Goal: Information Seeking & Learning: Compare options

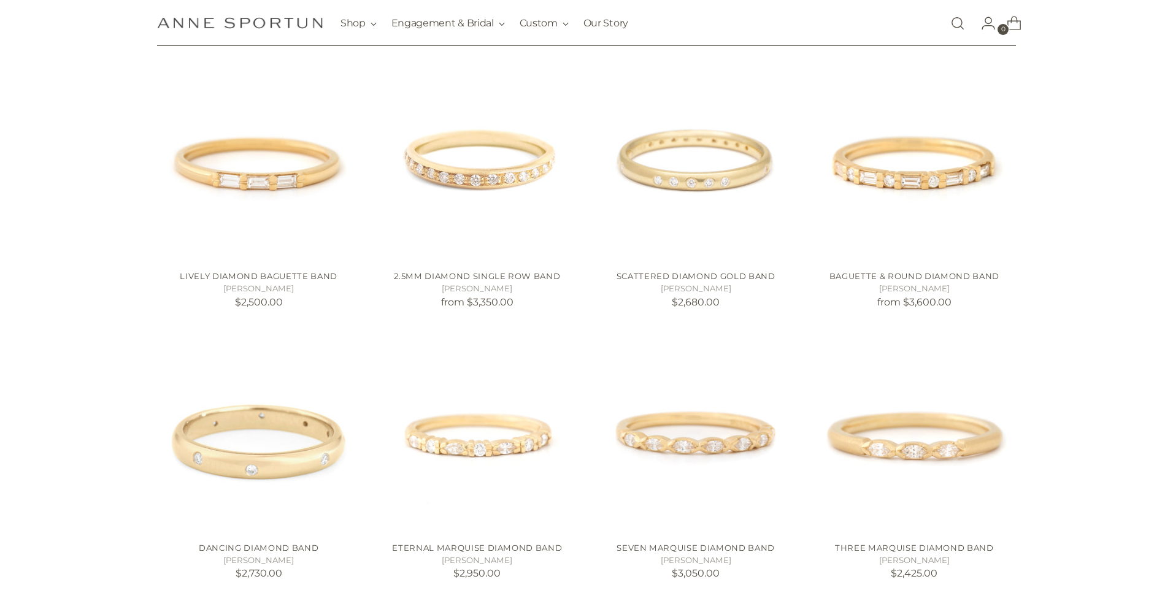
scroll to position [1065, 0]
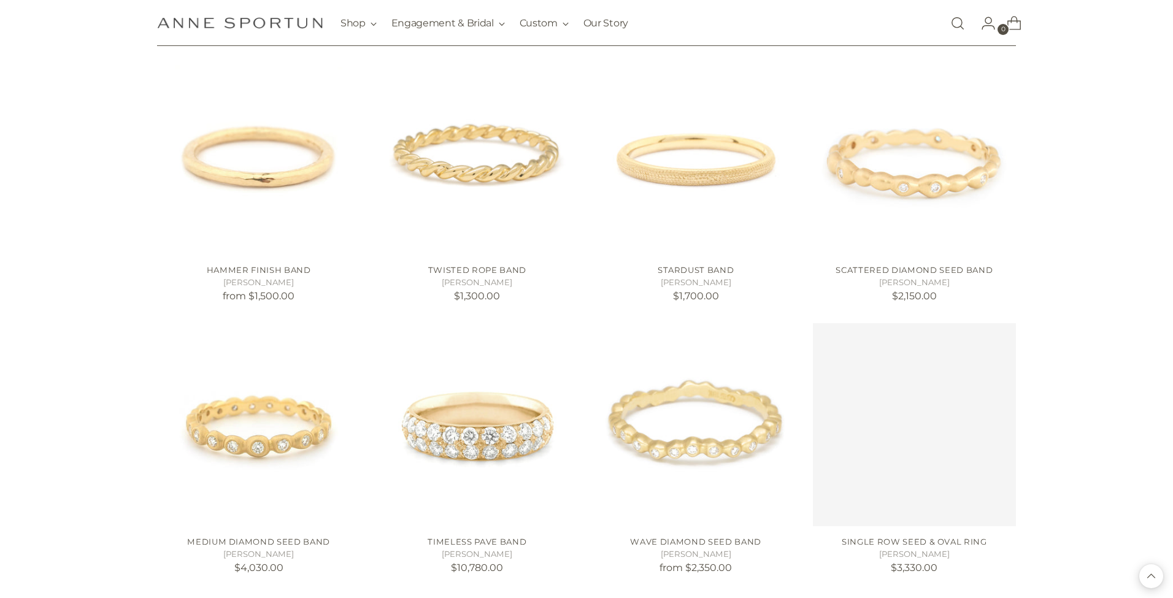
scroll to position [1886, 0]
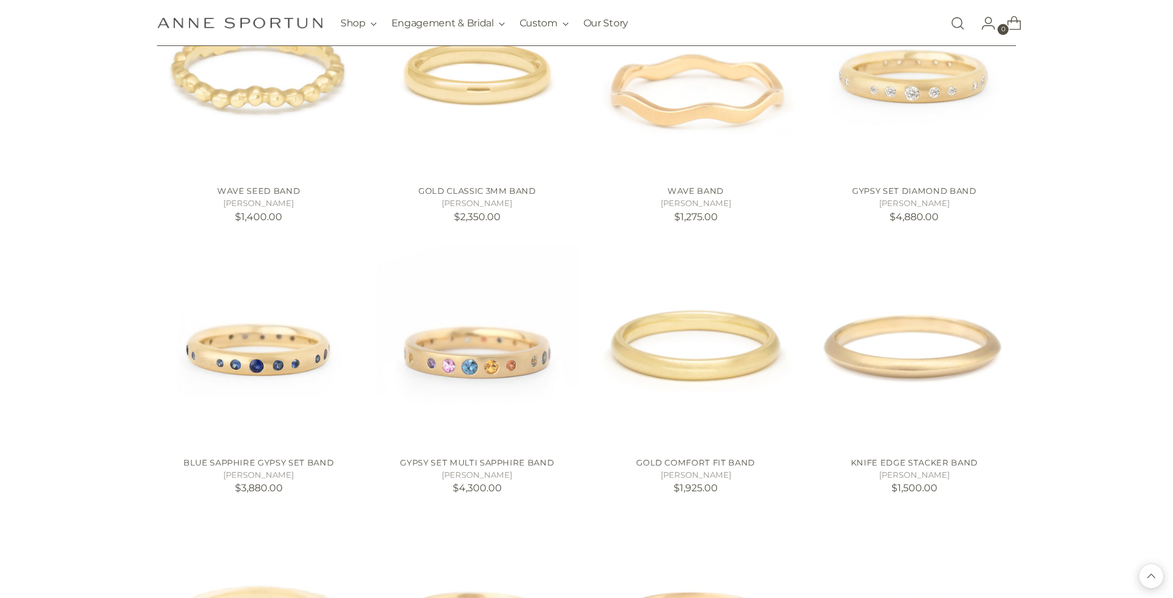
scroll to position [3051, 0]
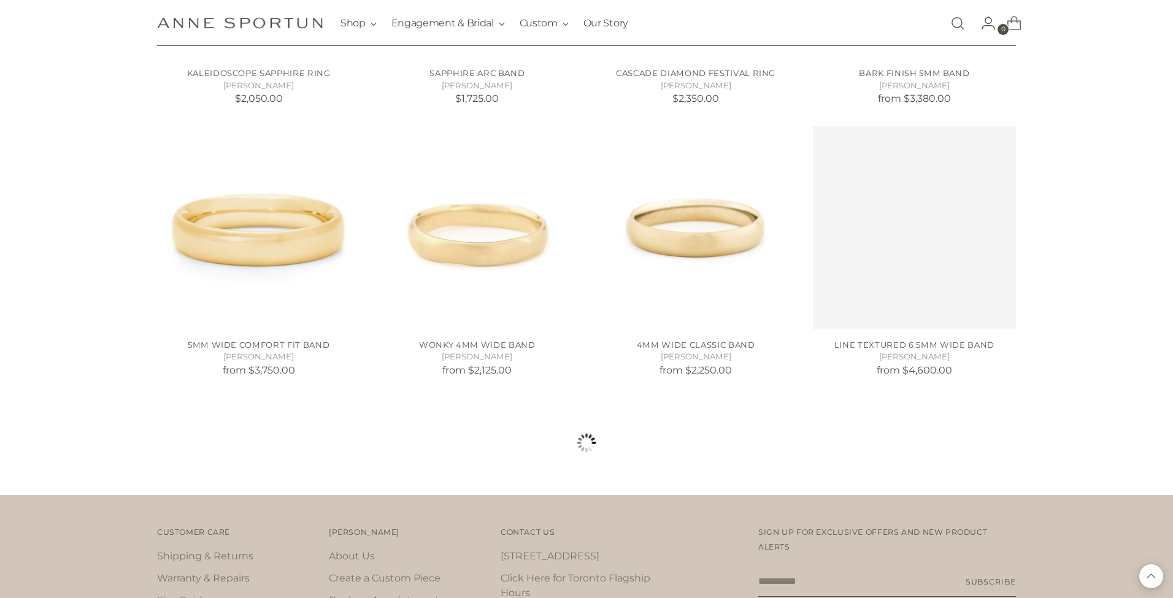
scroll to position [4267, 0]
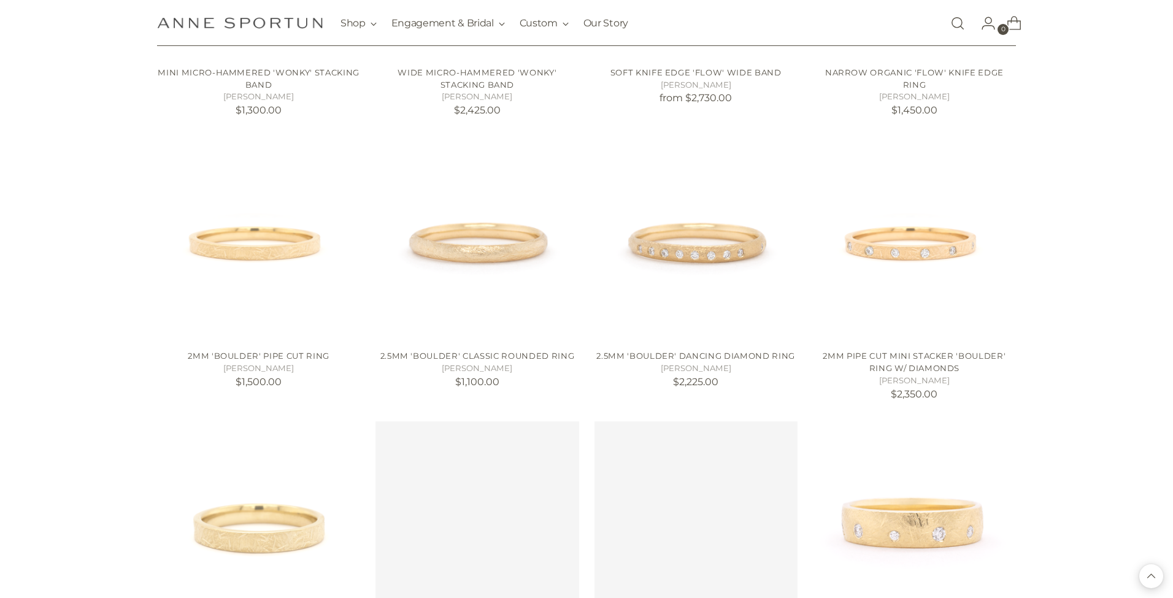
scroll to position [5083, 0]
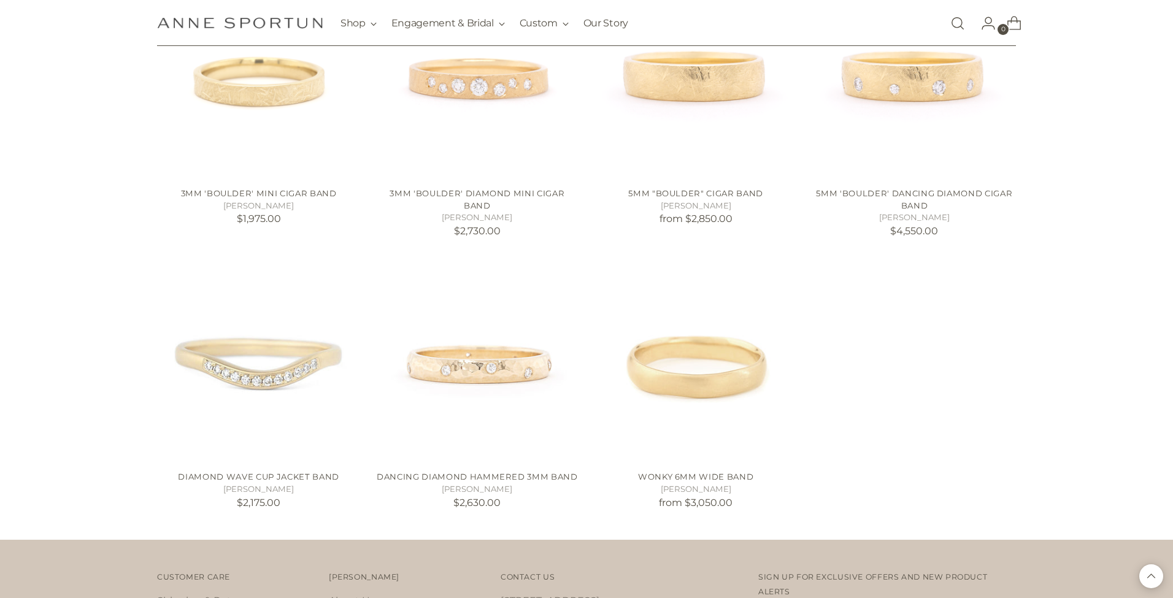
scroll to position [5534, 0]
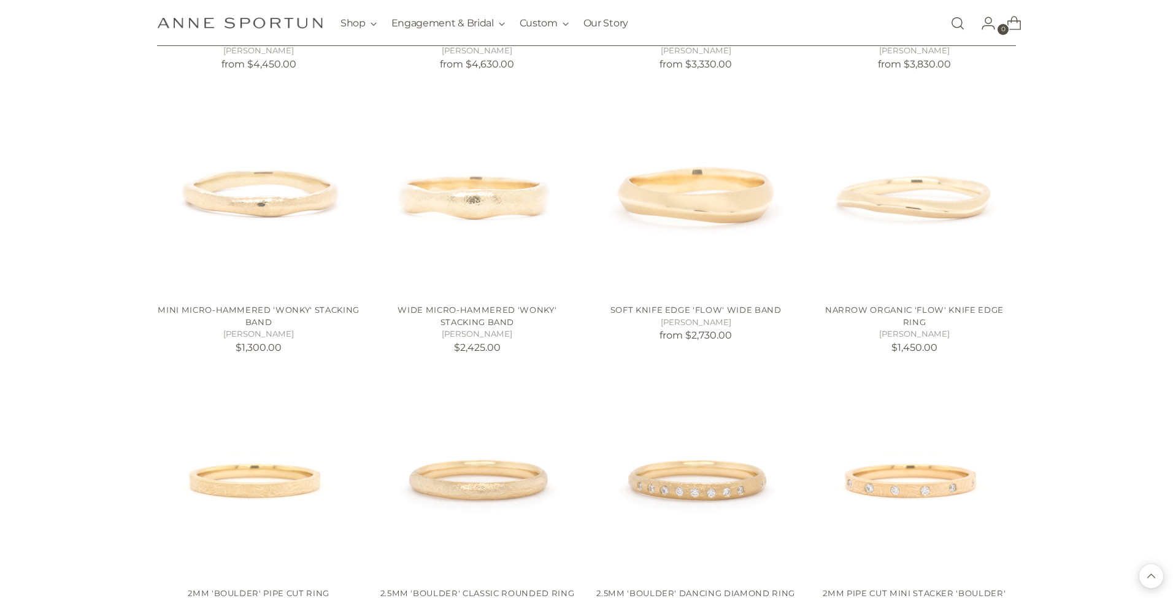
scroll to position [4844, 0]
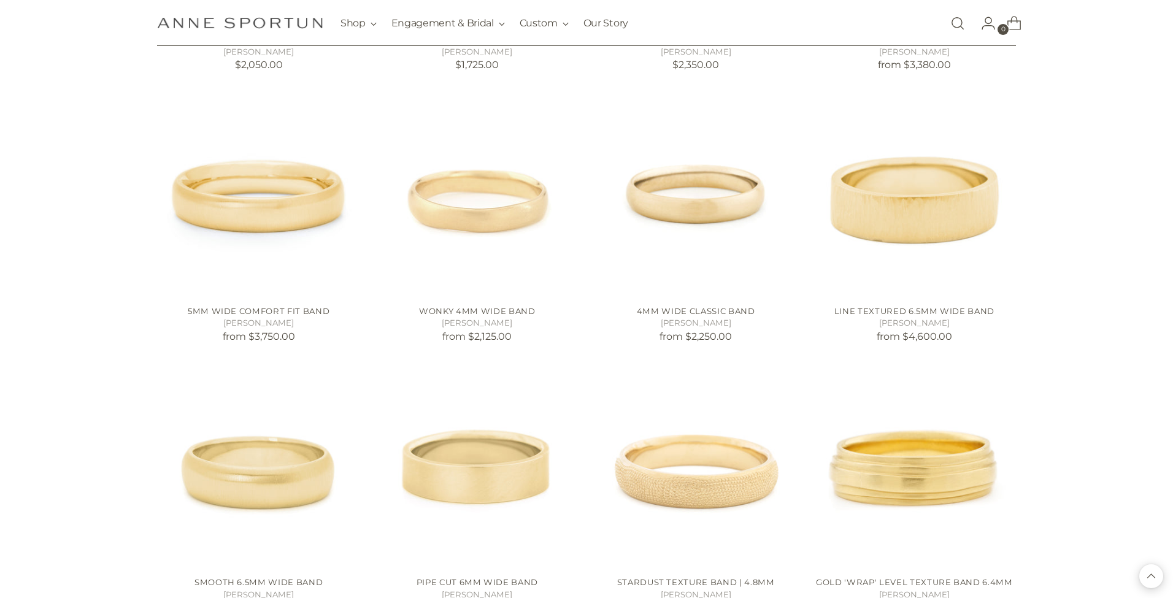
scroll to position [4299, 0]
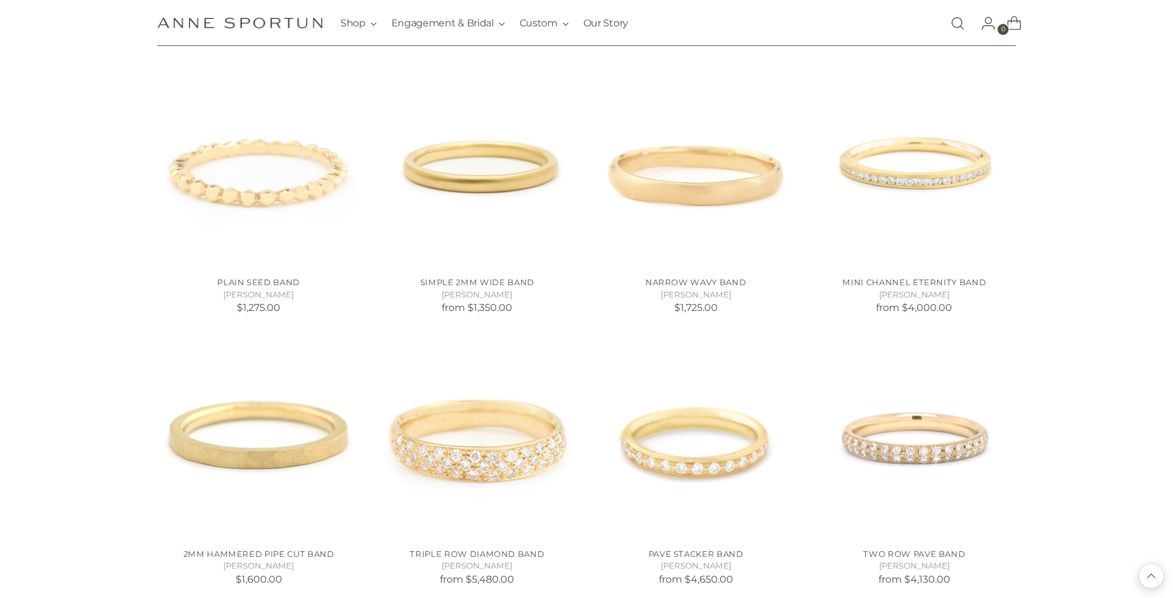
scroll to position [2416, 0]
click at [0, 0] on img "Narrow Wavy Band" at bounding box center [0, 0] width 0 height 0
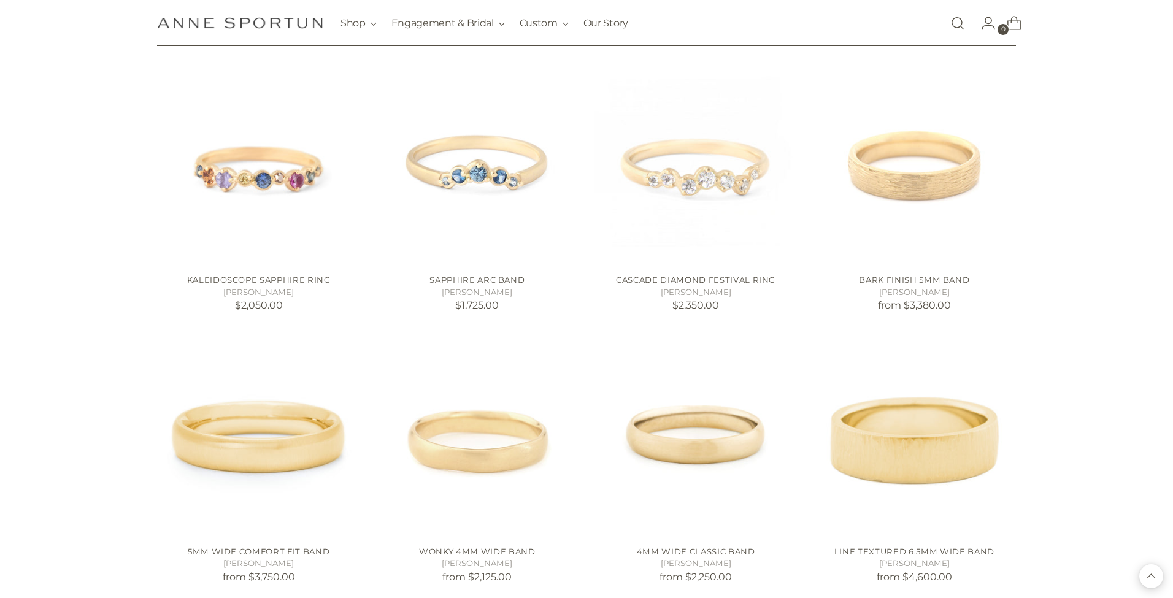
scroll to position [4096, 0]
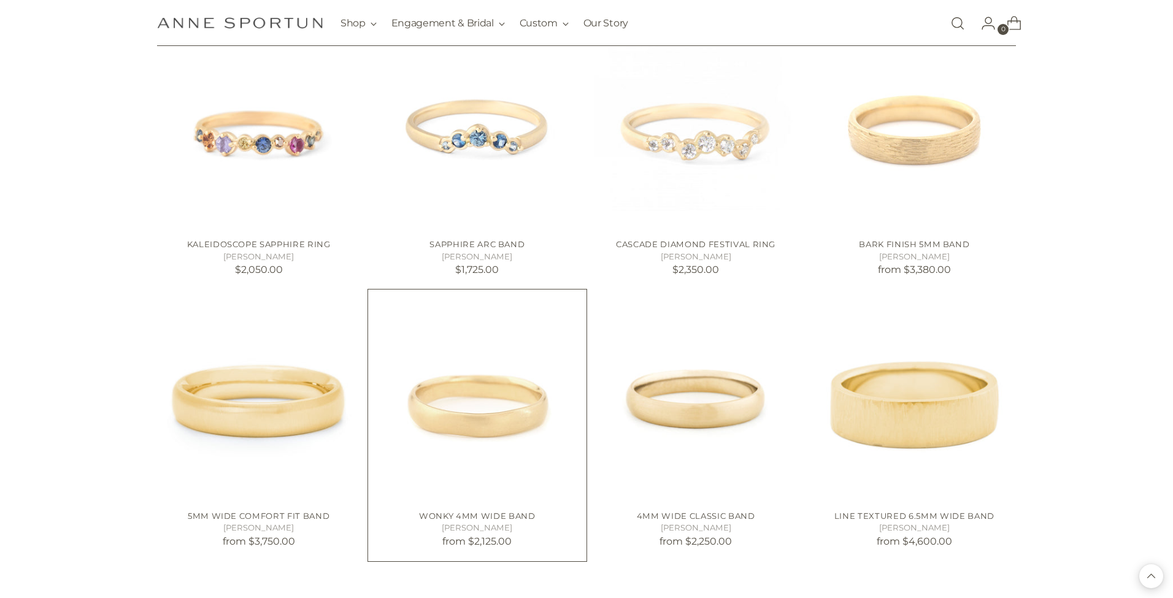
click at [0, 0] on img "Wonky 4mm Wide Band" at bounding box center [0, 0] width 0 height 0
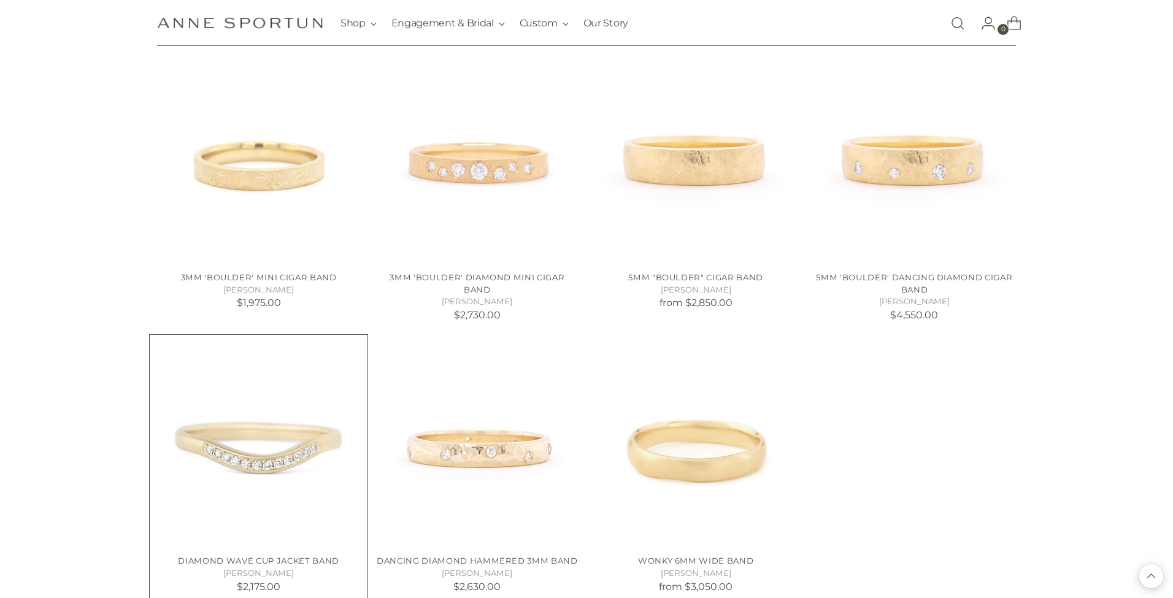
scroll to position [5445, 0]
click at [0, 0] on img "Wonky 6mm Wide Band" at bounding box center [0, 0] width 0 height 0
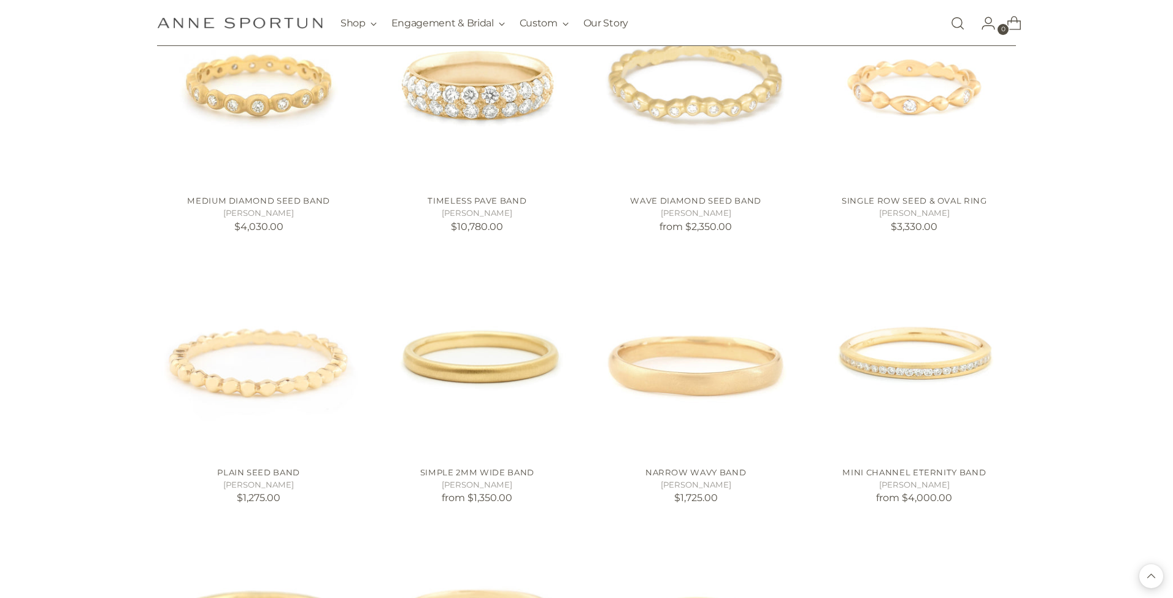
scroll to position [2206, 0]
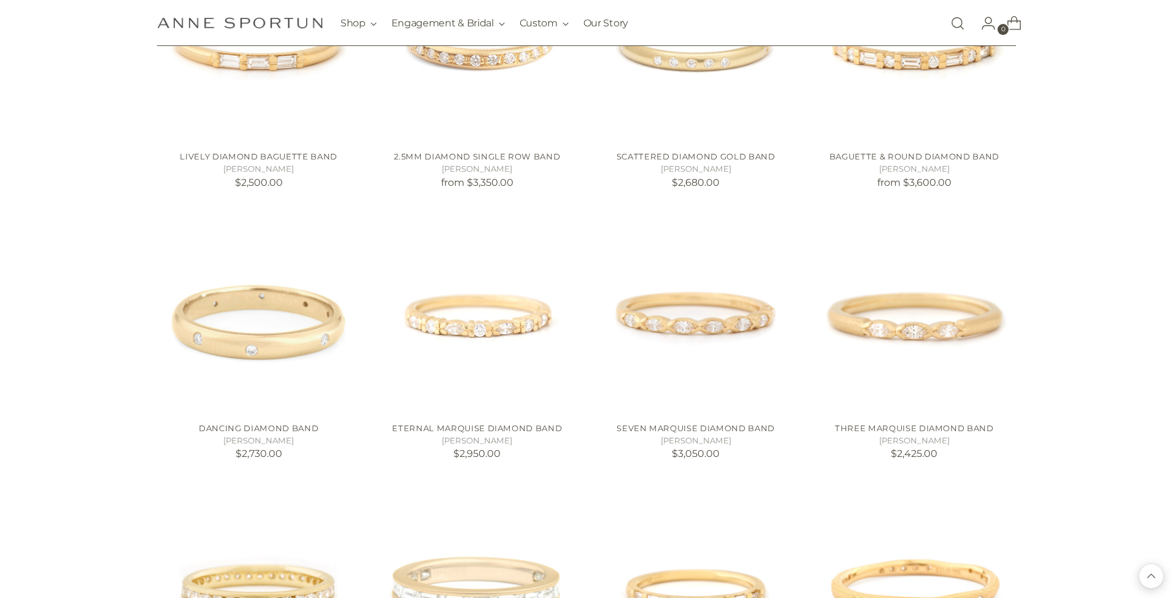
scroll to position [1128, 0]
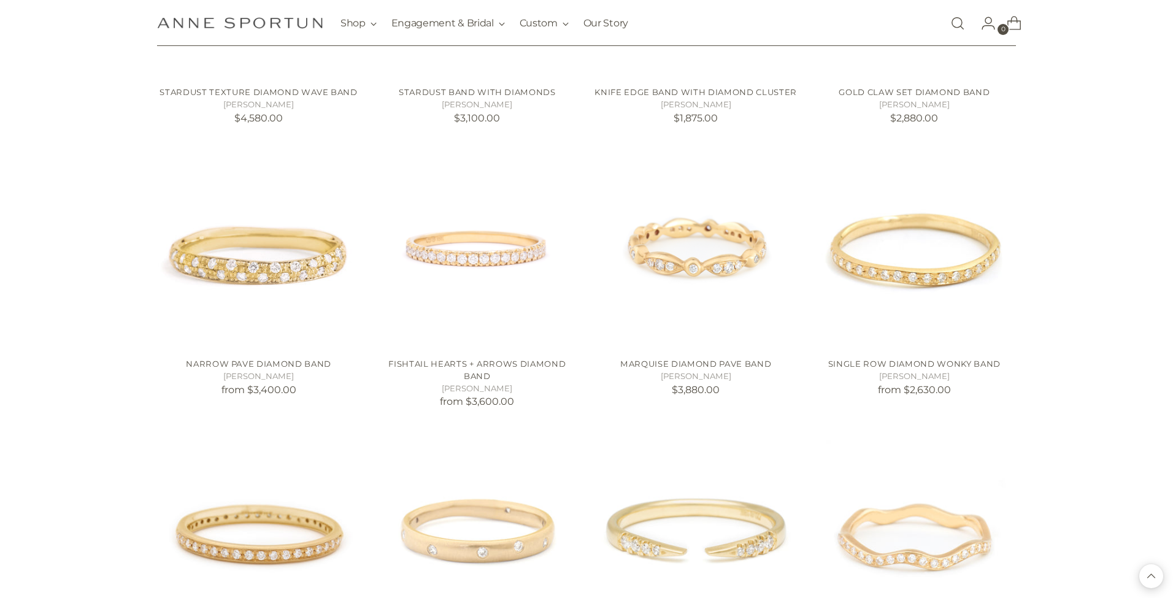
scroll to position [421, 0]
click at [0, 0] on img "Single Row Diamond Wonky Band" at bounding box center [0, 0] width 0 height 0
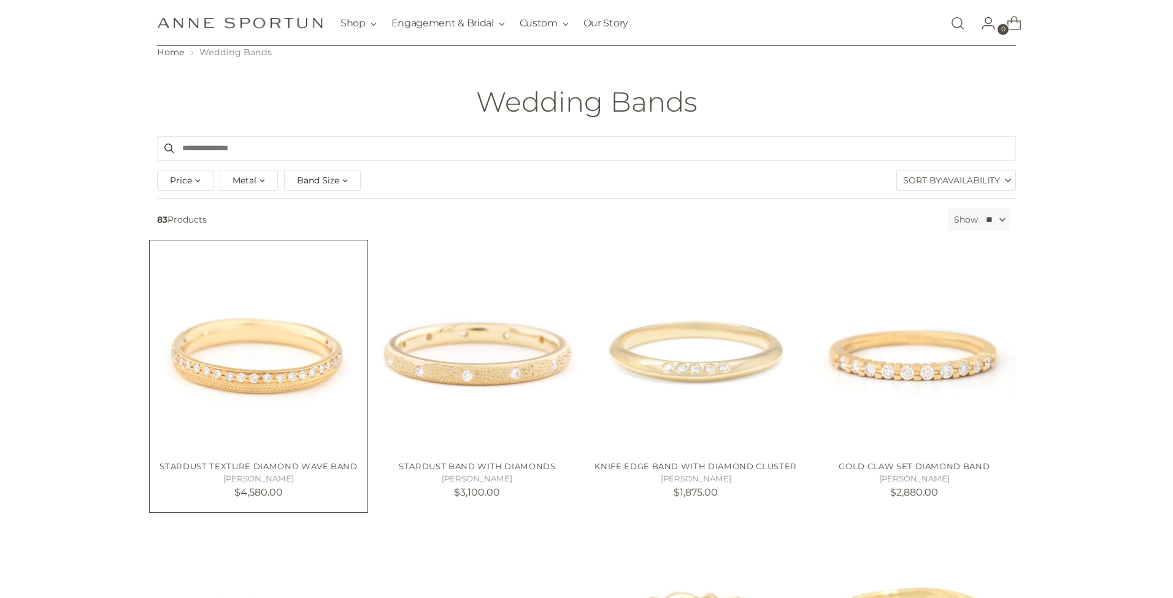
scroll to position [44, 0]
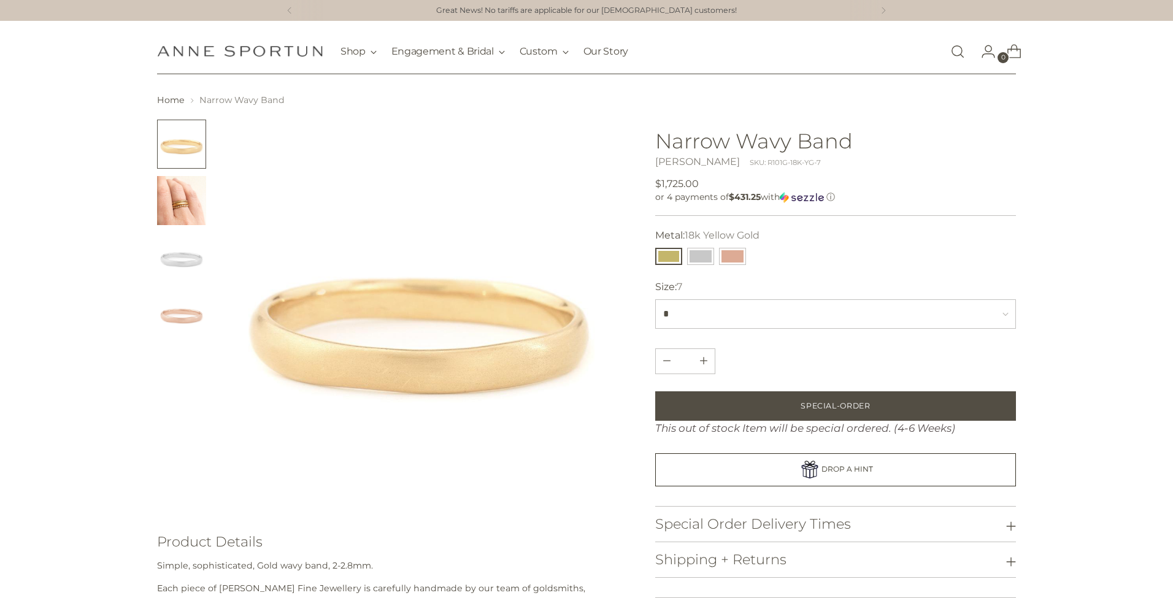
click at [180, 269] on img "Change image to image 3" at bounding box center [181, 256] width 49 height 49
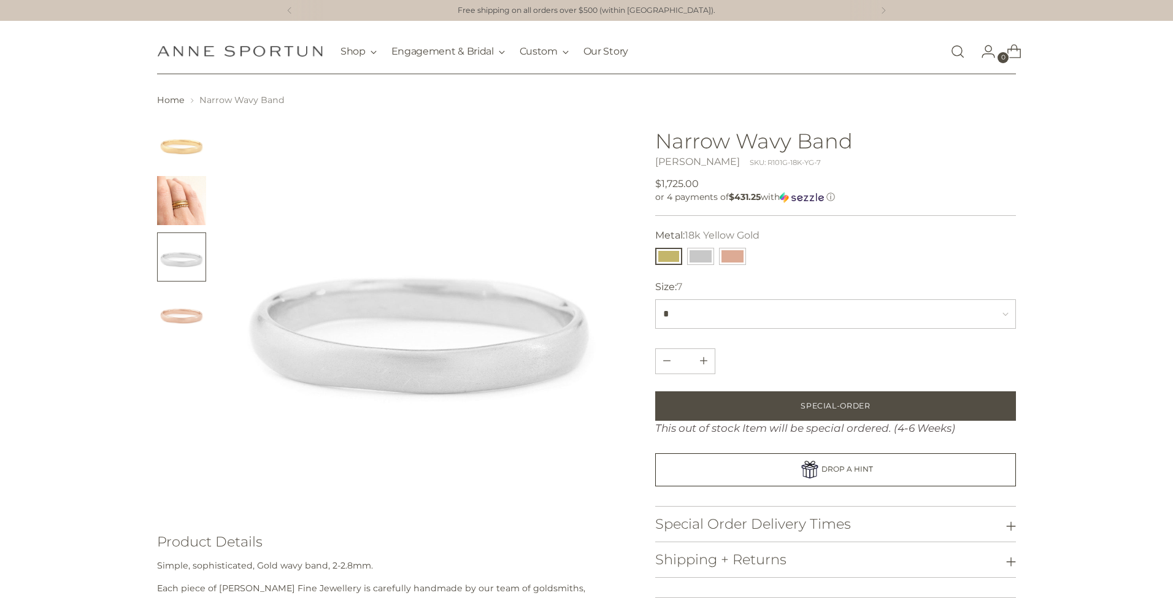
click at [177, 213] on img "Change image to image 2" at bounding box center [181, 200] width 49 height 49
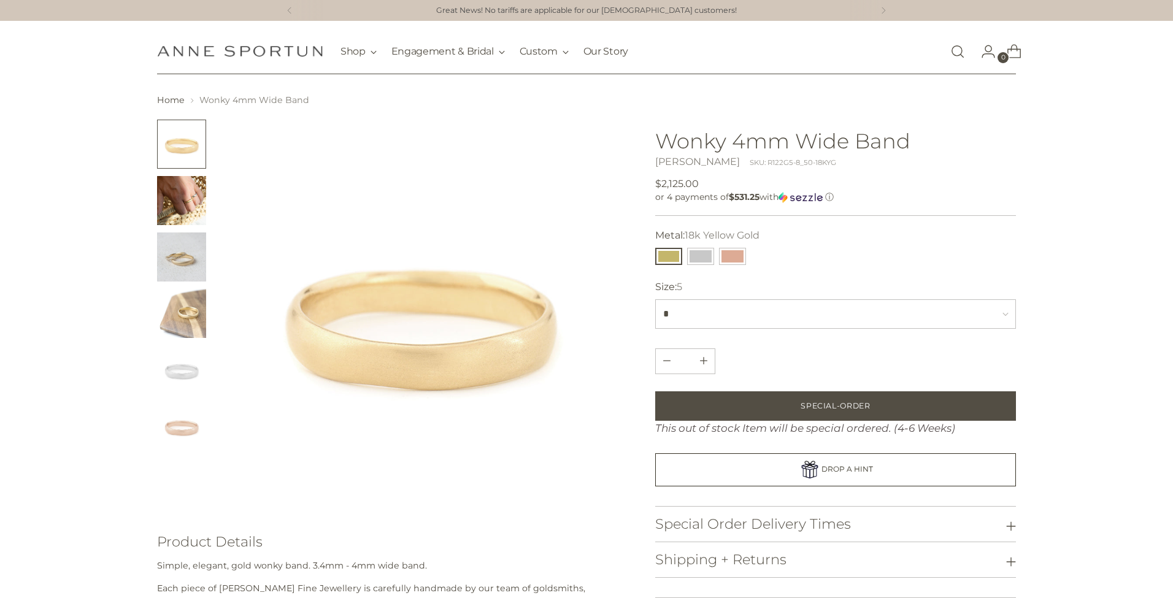
click at [189, 249] on img "Change image to image 3" at bounding box center [181, 256] width 49 height 49
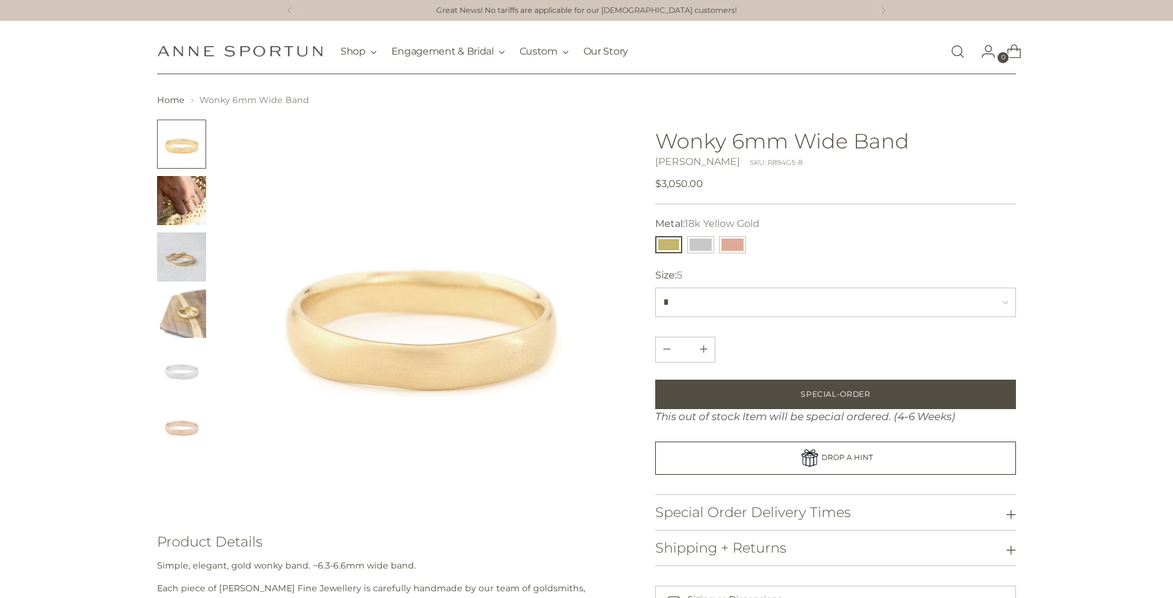
click at [186, 246] on img "Change image to image 3" at bounding box center [181, 256] width 49 height 49
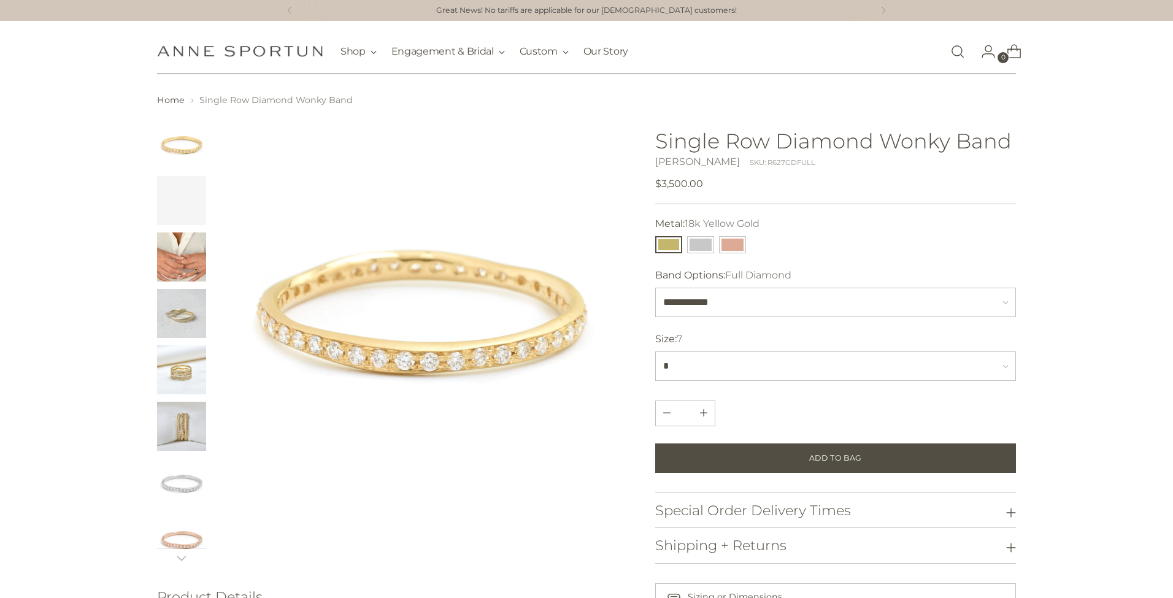
click at [189, 256] on img "Change image to image 3" at bounding box center [181, 256] width 49 height 49
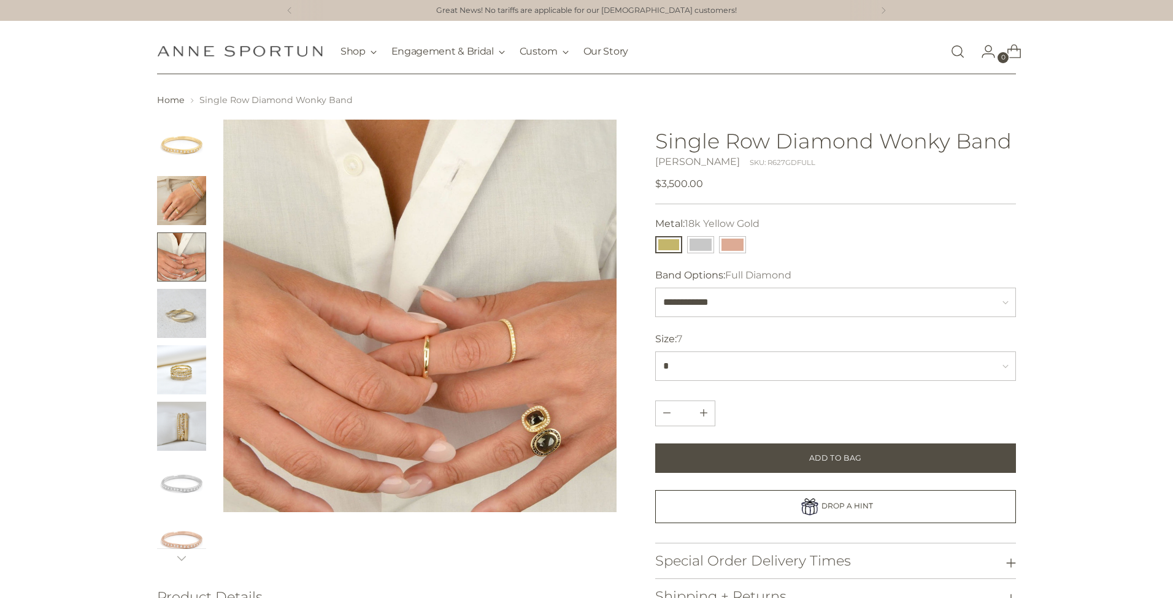
click at [185, 369] on img "Change image to image 5" at bounding box center [181, 369] width 49 height 49
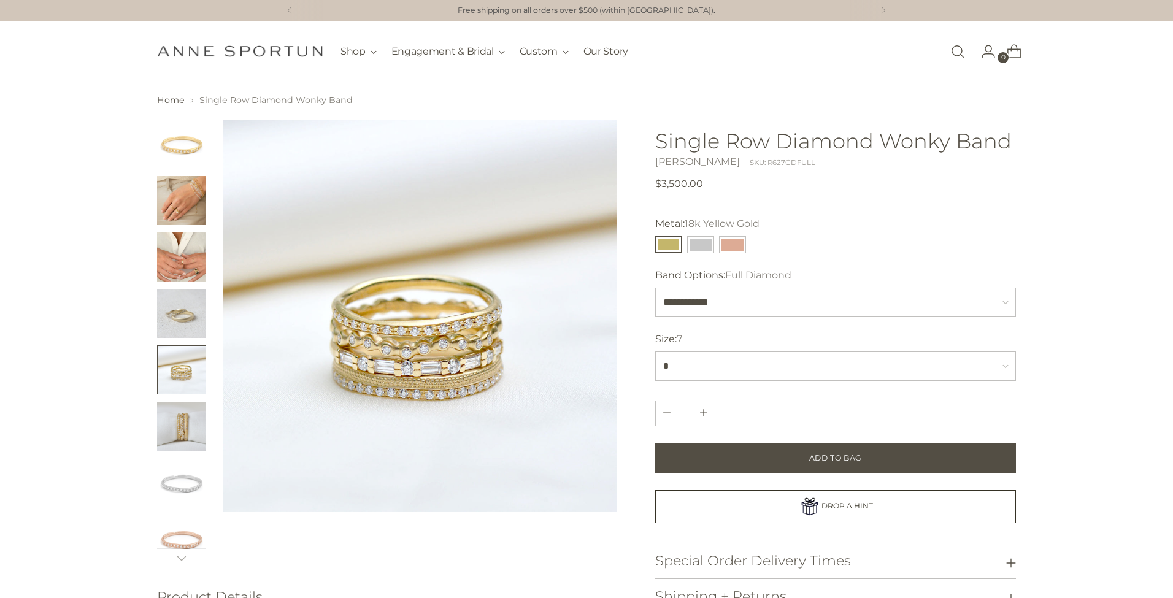
click at [191, 481] on img "Change image to image 7" at bounding box center [181, 482] width 49 height 49
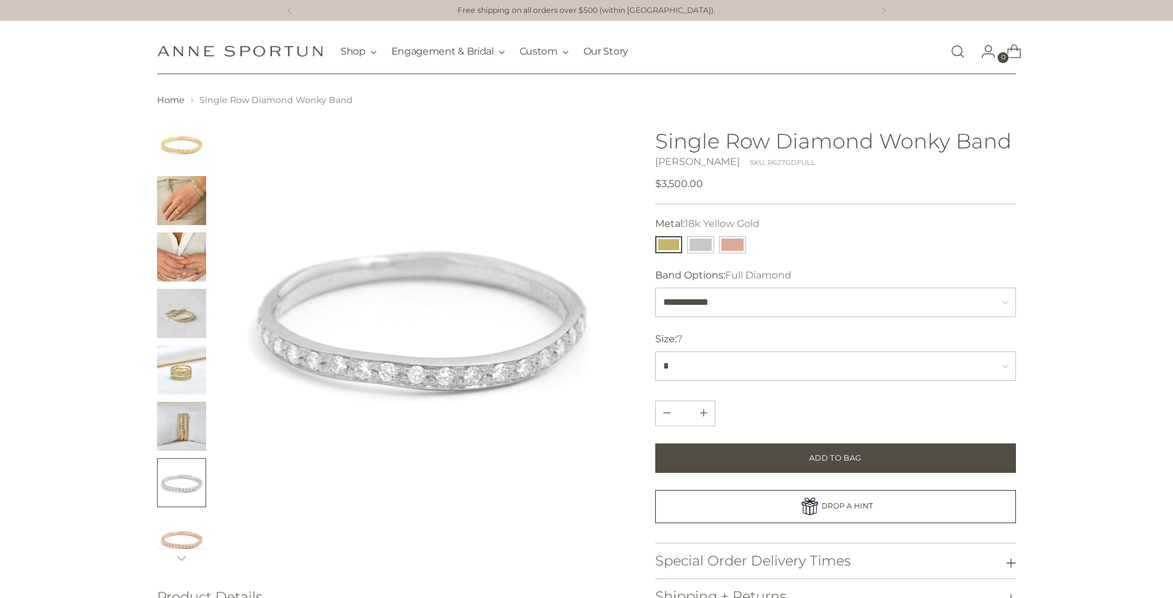
click at [186, 296] on img "Change image to image 4" at bounding box center [181, 313] width 49 height 49
